Goal: Information Seeking & Learning: Compare options

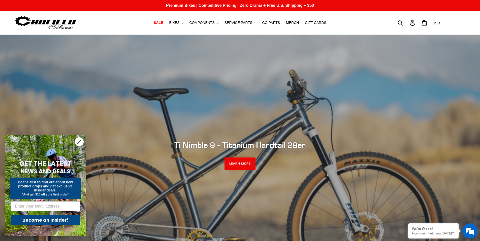
click at [160, 23] on span "SALE" at bounding box center [158, 23] width 9 height 4
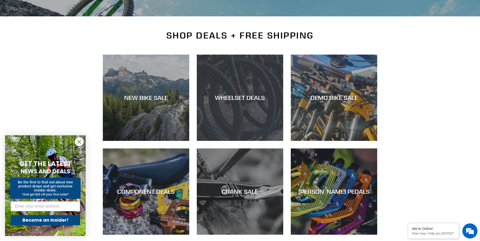
scroll to position [98, 0]
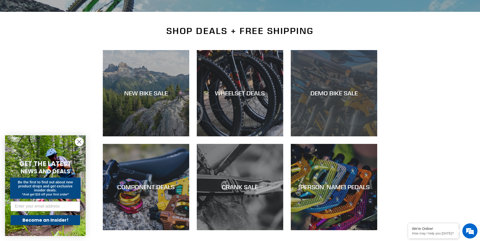
click at [342, 137] on div "DEMO BIKE SALE" at bounding box center [334, 137] width 86 height 0
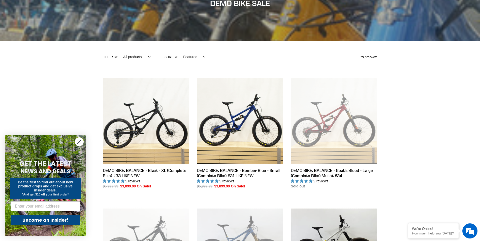
scroll to position [87, 0]
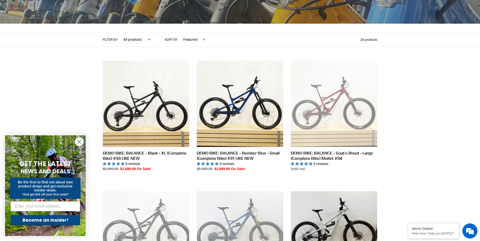
click at [80, 141] on circle "Close dialog" at bounding box center [79, 142] width 8 height 8
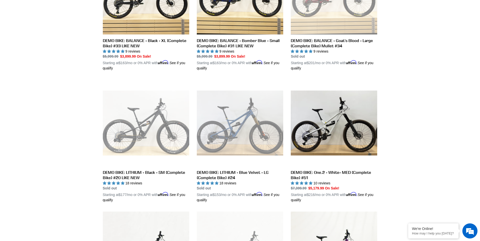
scroll to position [200, 0]
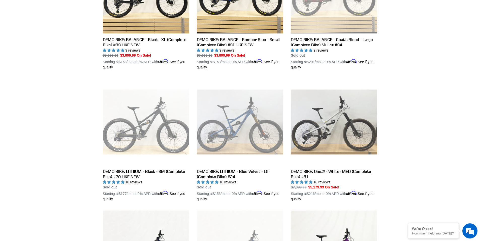
click at [347, 117] on link "DEMO BIKE: One.2 - White- MED (Complete Bike) #51" at bounding box center [334, 140] width 86 height 123
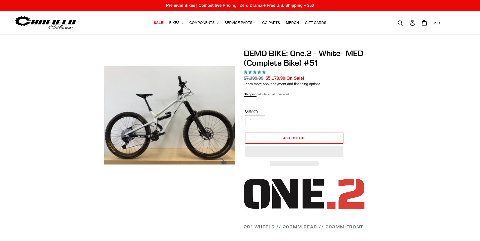
select select "highest-rating"
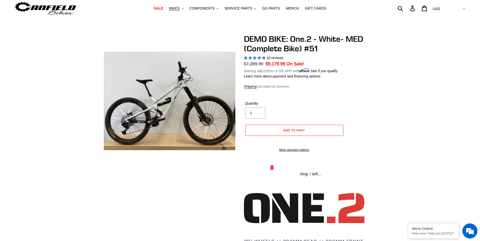
scroll to position [13, 0]
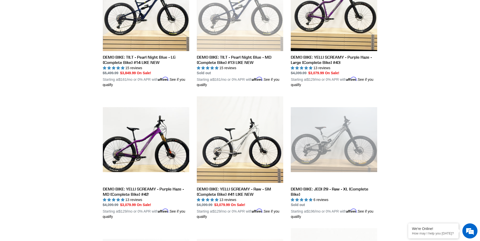
scroll to position [388, 0]
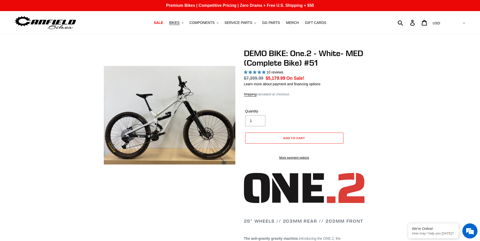
select select "highest-rating"
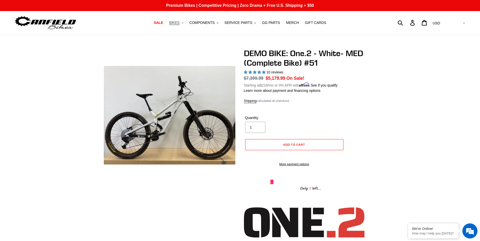
click at [182, 22] on button "BIKES .cls-1{fill:#231f20}" at bounding box center [175, 22] width 19 height 7
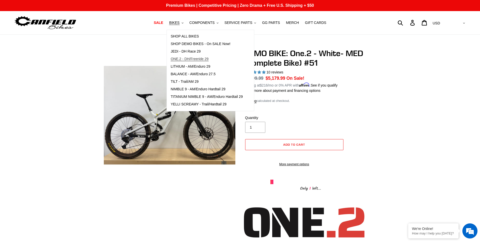
click at [193, 58] on span "ONE.2 - DH/Freeride 29" at bounding box center [190, 59] width 38 height 4
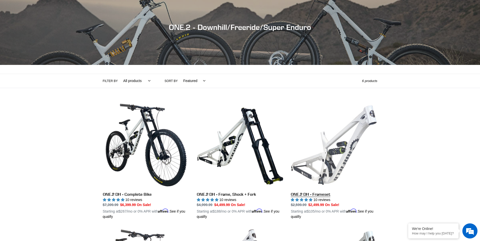
scroll to position [46, 0]
click at [364, 127] on link "ONE.2 DH - Frameset" at bounding box center [334, 161] width 86 height 118
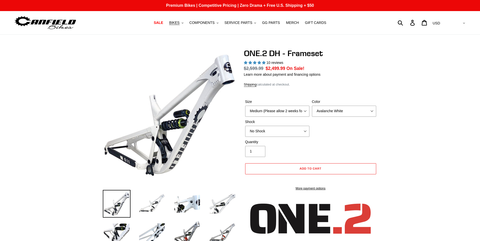
select select "highest-rating"
click at [293, 111] on select "Medium (Please allow 2 weeks for delivery) Large (Sold Out)" at bounding box center [277, 111] width 64 height 11
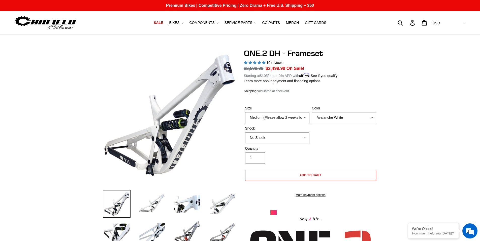
select select "Large (Sold Out)"
click at [245, 112] on select "Medium (Please allow 2 weeks for delivery) Large (Sold Out)" at bounding box center [277, 117] width 64 height 11
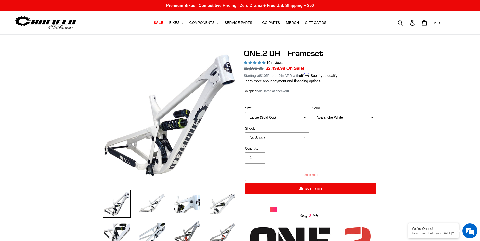
click at [331, 117] on select "Avalanche White Bentonite Grey" at bounding box center [344, 117] width 64 height 11
select select "Bentonite Grey"
click at [312, 112] on select "Avalanche White Bentonite Grey" at bounding box center [344, 117] width 64 height 11
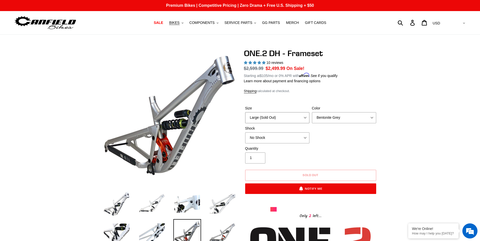
click at [295, 119] on select "Medium (Please allow 2 weeks for delivery) Large (Sold Out)" at bounding box center [277, 117] width 64 height 11
click at [245, 112] on select "Medium (Please allow 2 weeks for delivery) Large (Sold Out)" at bounding box center [277, 117] width 64 height 11
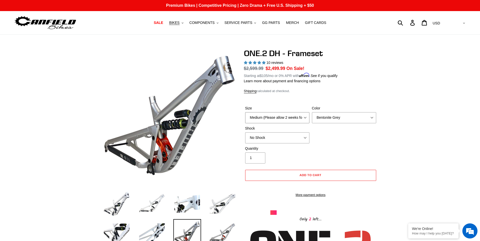
click at [300, 118] on select "Medium (Please allow 2 weeks for delivery) Large (Sold Out)" at bounding box center [277, 117] width 64 height 11
select select "Large (Sold Out)"
click at [245, 112] on select "Medium (Please allow 2 weeks for delivery) Large (Sold Out)" at bounding box center [277, 117] width 64 height 11
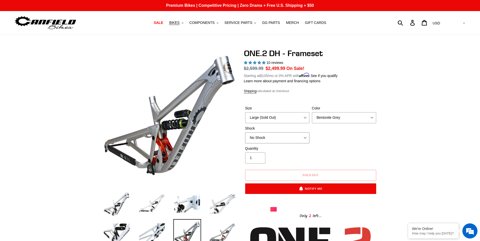
click at [287, 137] on select "No Shock Fox DHX2 Coil RockShox Vivid Coil EXT Storia LOK V3 (Custom Order)" at bounding box center [277, 137] width 64 height 11
select select "RockShox Vivid Coil"
click at [245, 132] on select "No Shock Fox DHX2 Coil RockShox Vivid Coil EXT Storia LOK V3 (Custom Order)" at bounding box center [277, 137] width 64 height 11
click at [323, 146] on div "Quantity 1" at bounding box center [310, 156] width 133 height 20
click at [284, 115] on select "Medium (Please allow 2 weeks for delivery) Large (Sold Out)" at bounding box center [277, 117] width 64 height 11
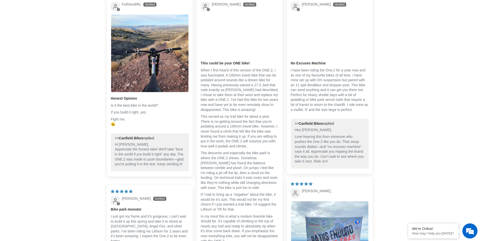
scroll to position [906, 0]
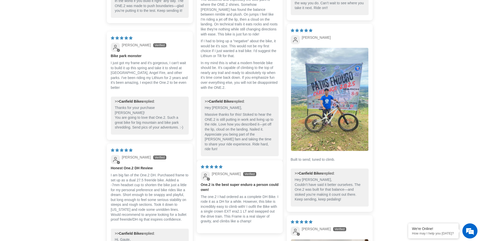
scroll to position [1070, 0]
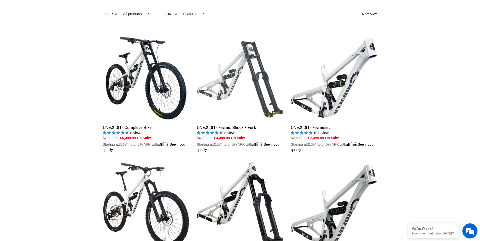
scroll to position [121, 0]
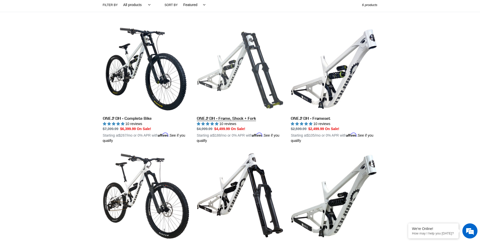
click at [242, 72] on link "ONE.2 DH - Frame, Shock + Fork" at bounding box center [240, 85] width 86 height 118
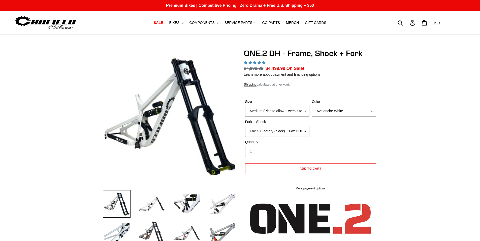
select select "highest-rating"
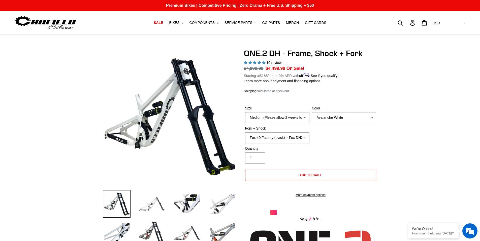
click at [147, 204] on img at bounding box center [152, 204] width 28 height 28
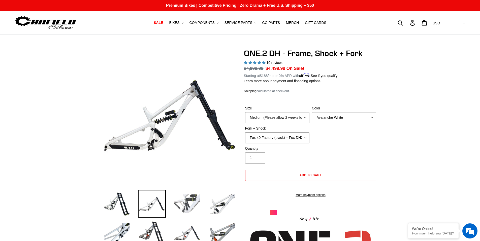
click at [175, 204] on img at bounding box center [187, 204] width 28 height 28
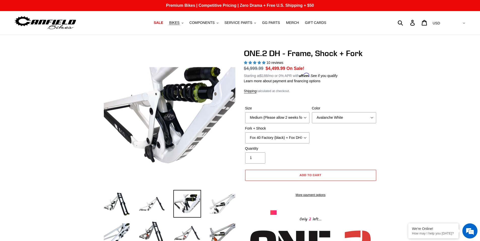
click at [198, 206] on img at bounding box center [187, 204] width 28 height 28
click at [283, 114] on select "Medium (Please allow 2 weeks for delivery) Large (Sold Out)" at bounding box center [277, 117] width 64 height 11
select select "Large (Sold Out)"
click at [245, 112] on select "Medium (Please allow 2 weeks for delivery) Large (Sold Out)" at bounding box center [277, 117] width 64 height 11
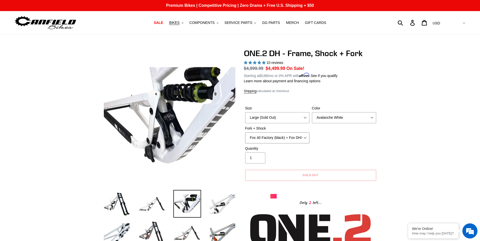
click at [297, 138] on select "Fox 40 Factory (black) + Fox DHX2 250x75 Fox 40 Factory (orange) + Fox DHX2 250…" at bounding box center [277, 137] width 64 height 11
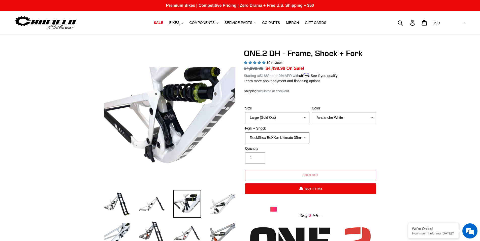
click at [245, 132] on select "Fox 40 Factory (black) + Fox DHX2 250x75 Fox 40 Factory (orange) + Fox DHX2 250…" at bounding box center [277, 137] width 64 height 11
click at [284, 140] on select "Fox 40 Factory (black) + Fox DHX2 250x75 Fox 40 Factory (orange) + Fox DHX2 250…" at bounding box center [277, 137] width 64 height 11
select select "Fox 40 Factory (black) + Fox DHX2 250x75"
click at [245, 132] on select "Fox 40 Factory (black) + Fox DHX2 250x75 Fox 40 Factory (orange) + Fox DHX2 250…" at bounding box center [277, 137] width 64 height 11
click at [341, 120] on select "Avalanche White Bentonite Grey" at bounding box center [344, 117] width 64 height 11
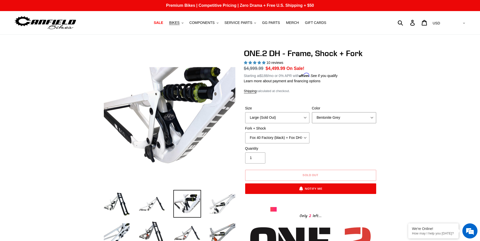
click at [312, 112] on select "Avalanche White Bentonite Grey" at bounding box center [344, 117] width 64 height 11
click at [309, 98] on form "Size Medium (Please allow 2 weeks for delivery) Large (Sold Out) Color Avalanch…" at bounding box center [310, 149] width 133 height 102
click at [220, 230] on img at bounding box center [223, 233] width 28 height 28
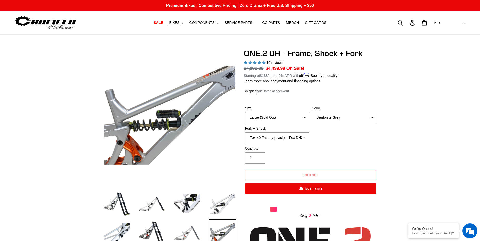
click at [184, 230] on img at bounding box center [187, 233] width 28 height 28
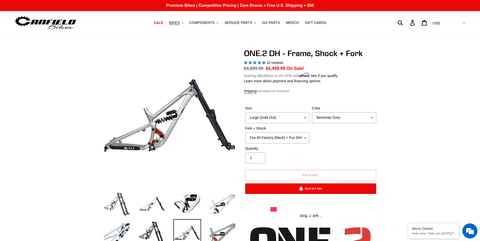
click at [128, 200] on img at bounding box center [117, 204] width 28 height 28
select select "Avalanche White"
select select "Fox 40 Factory (orange) + Fox DHX2 250x75"
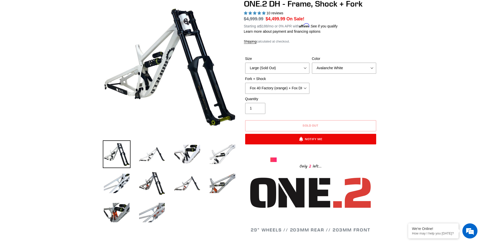
scroll to position [96, 0]
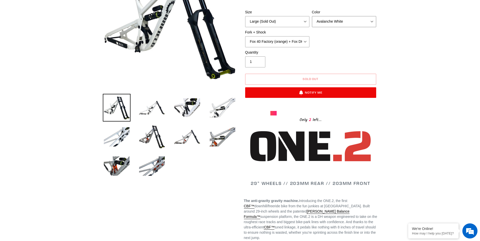
click at [320, 23] on select "Avalanche White Bentonite Grey" at bounding box center [344, 21] width 64 height 11
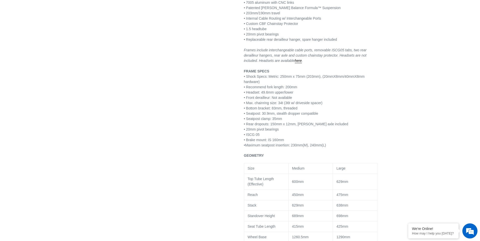
scroll to position [353, 0]
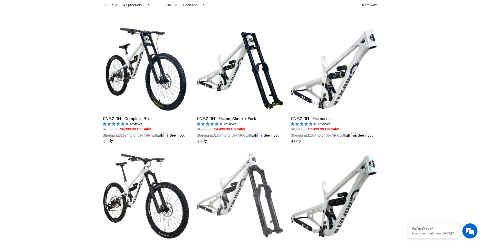
click at [246, 198] on link "ONE.2 Super Enduro - Frame, Shock + Fork" at bounding box center [240, 211] width 86 height 118
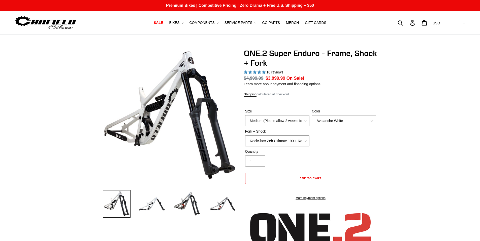
select select "highest-rating"
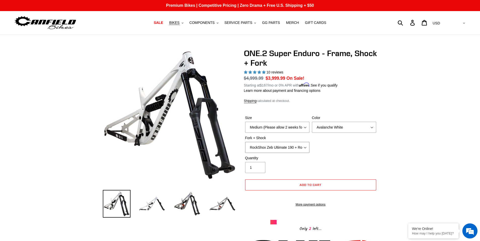
click at [266, 147] on select "RockShox Zeb Ultimate 190 + RockShox Vivid UltDH Coil 250x70" at bounding box center [277, 147] width 64 height 11
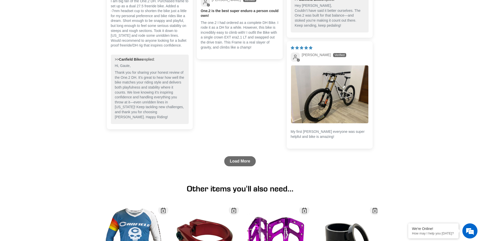
scroll to position [1211, 0]
